Goal: Information Seeking & Learning: Understand process/instructions

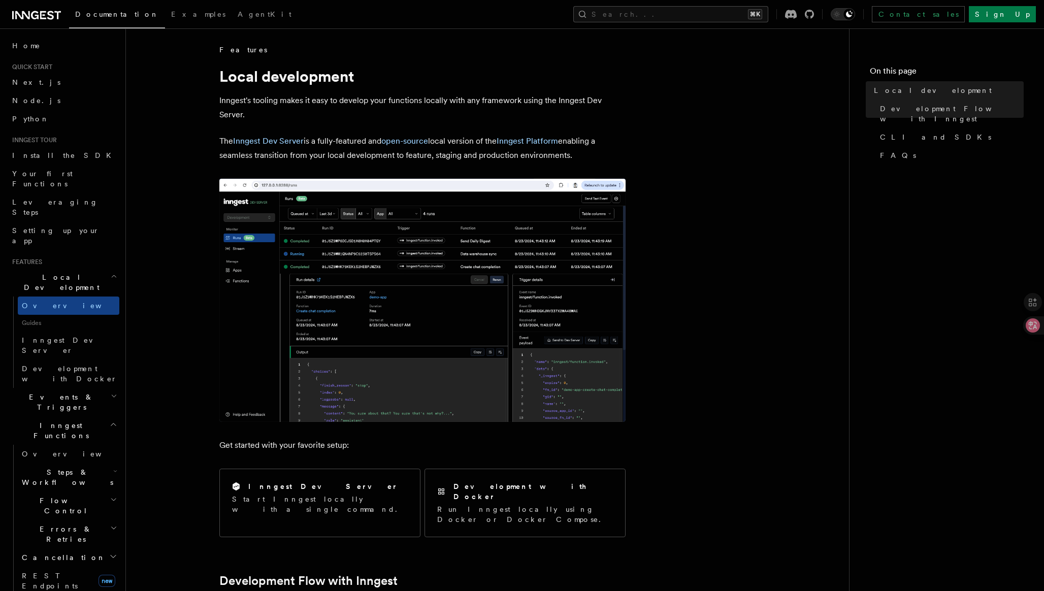
click at [78, 79] on link "Next.js" at bounding box center [63, 82] width 111 height 18
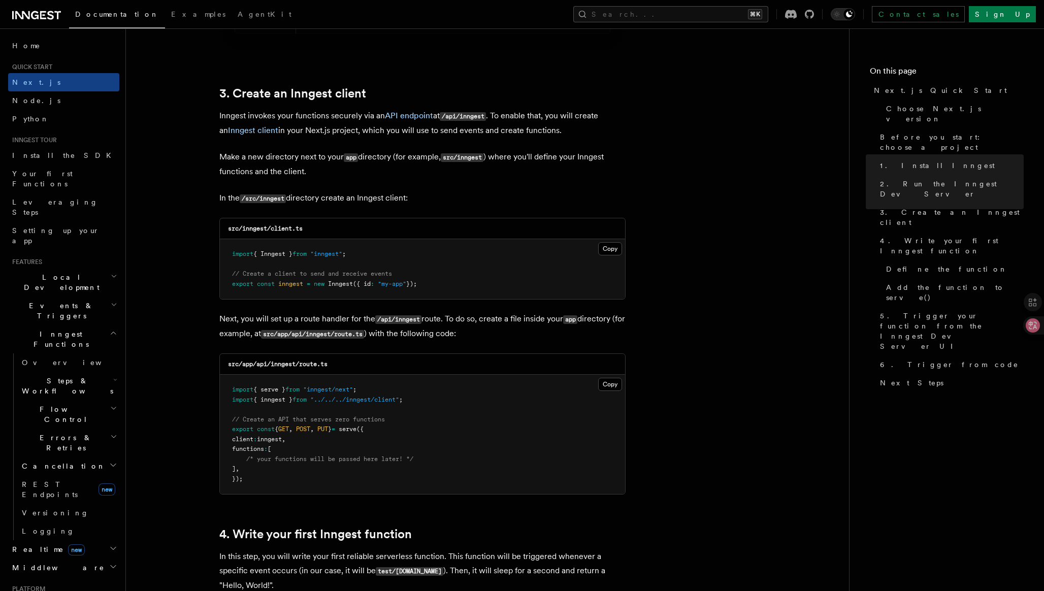
scroll to position [1154, 0]
click at [597, 247] on pre "import { Inngest } from "inngest" ; // Create a client to send and receive even…" at bounding box center [422, 269] width 405 height 60
click at [605, 247] on button "Copy Copied" at bounding box center [610, 248] width 24 height 13
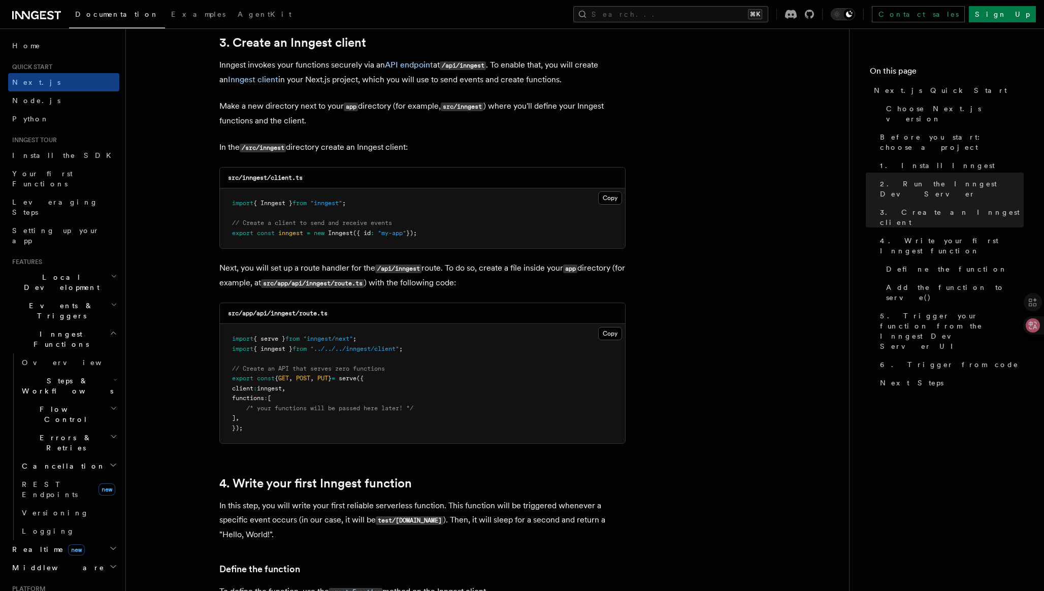
scroll to position [1212, 0]
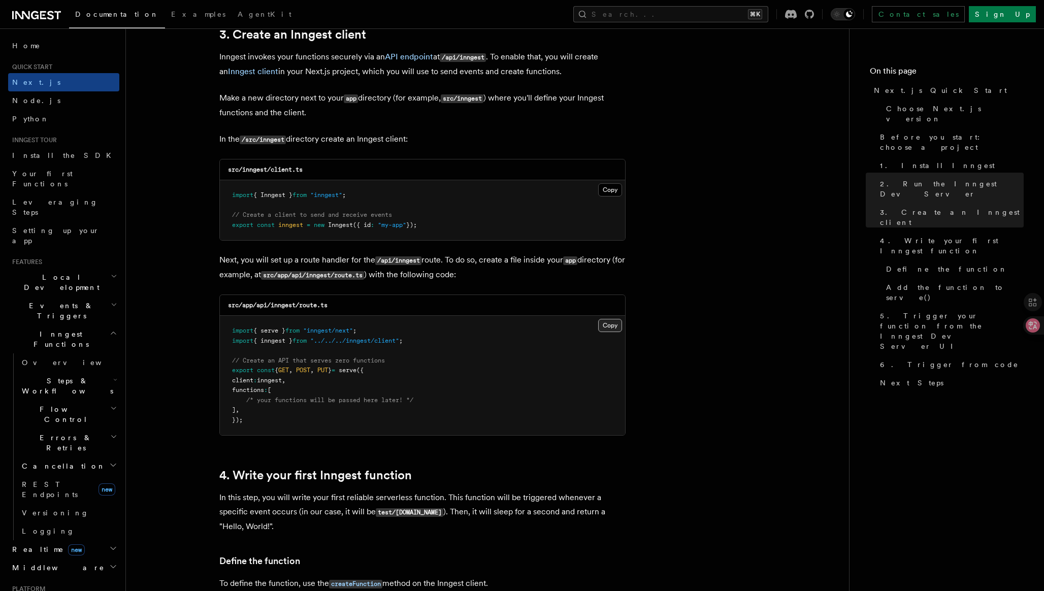
click at [608, 326] on button "Copy Copied" at bounding box center [610, 325] width 24 height 13
click at [587, 335] on pre "import { serve } from "inngest/next" ; import { inngest } from "../../../innges…" at bounding box center [422, 375] width 405 height 119
click at [524, 400] on pre "import { serve } from "inngest/next" ; import { inngest } from "../../../innges…" at bounding box center [422, 375] width 405 height 119
